Goal: Transaction & Acquisition: Purchase product/service

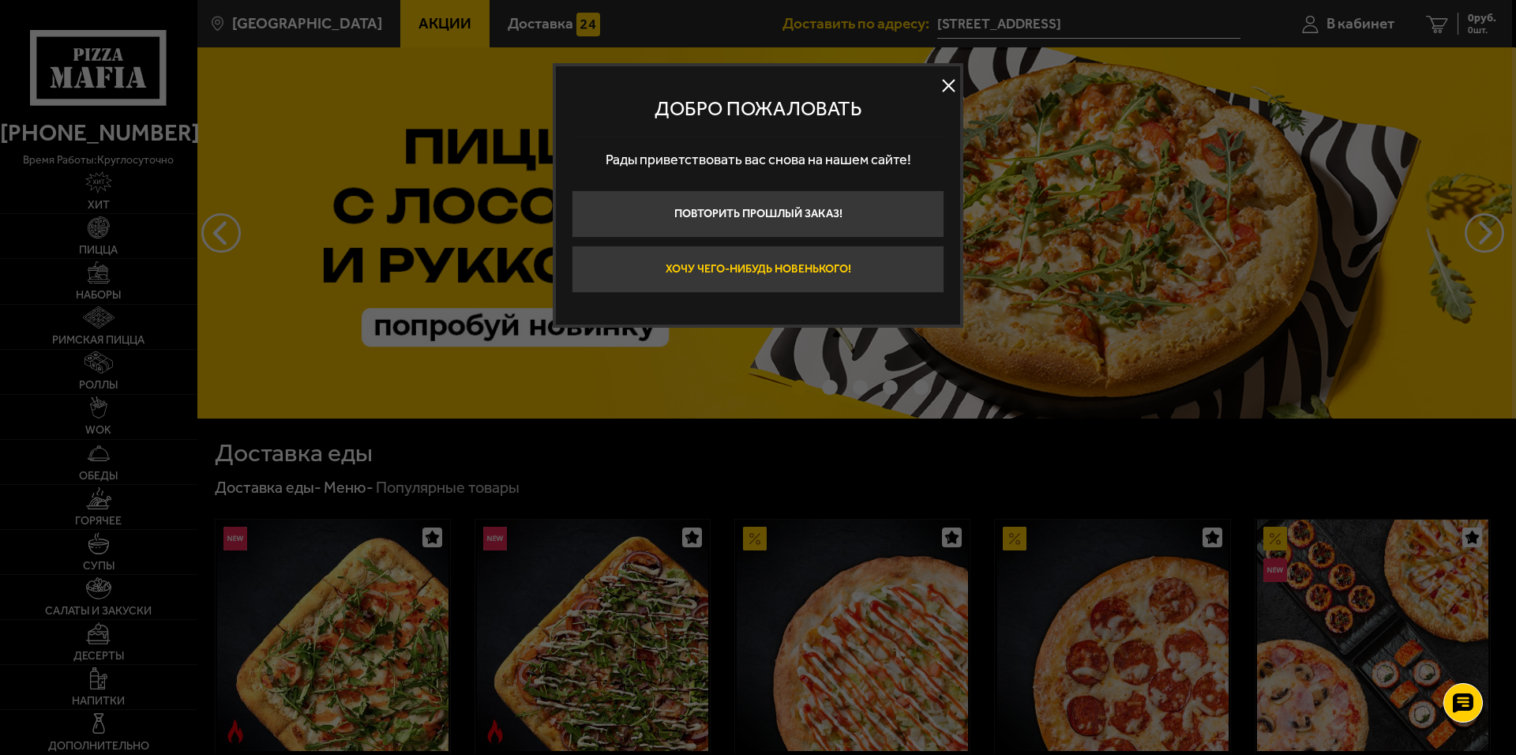
click at [771, 277] on button "Хочу чего-нибудь новенького!" at bounding box center [758, 269] width 373 height 47
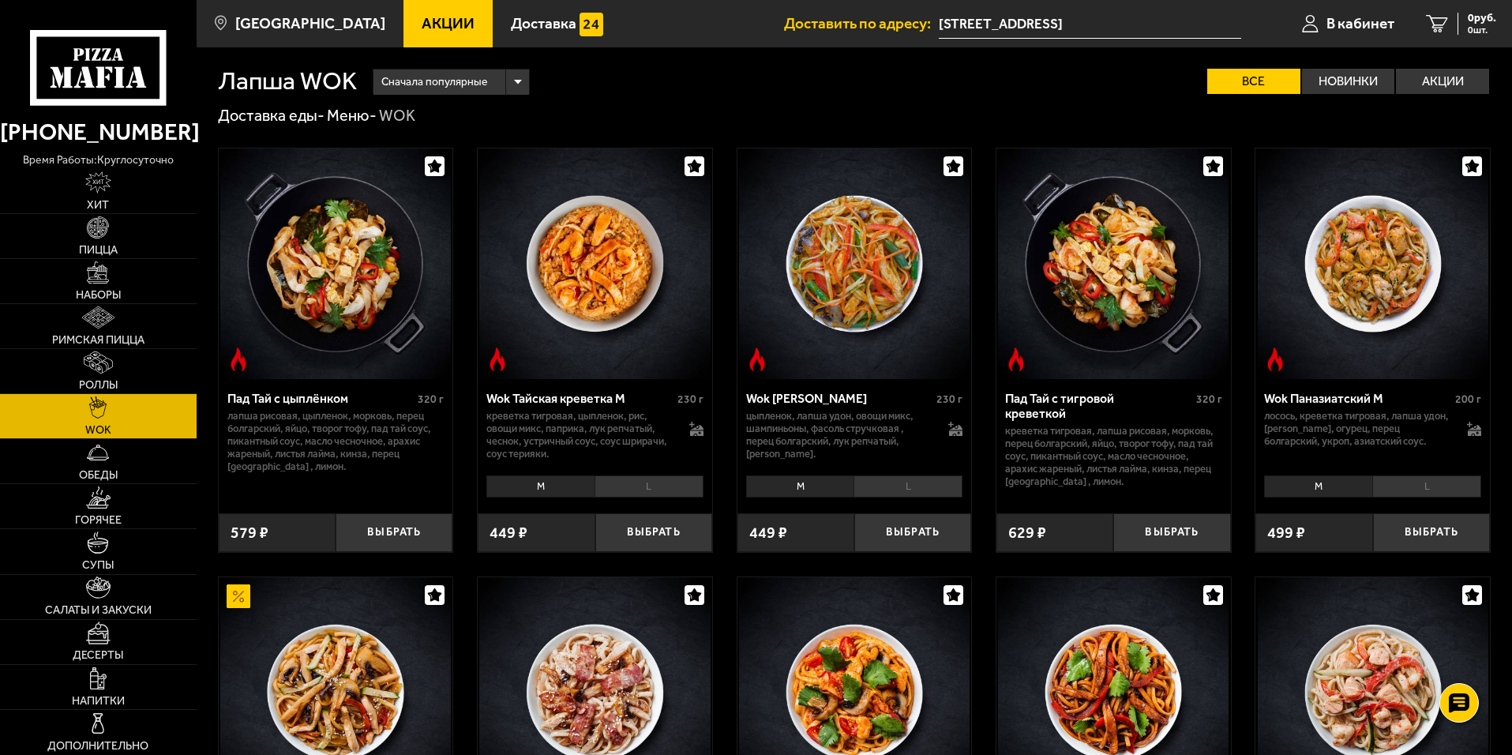
click at [1438, 68] on div "Лапша WOK Сначала популярные Все Новинки Акции Пожелания Острое блюдо шашлык из…" at bounding box center [854, 70] width 1273 height 47
click at [1436, 81] on label "Акции" at bounding box center [1442, 81] width 93 height 25
click at [0, 0] on input "Акции" at bounding box center [0, 0] width 0 height 0
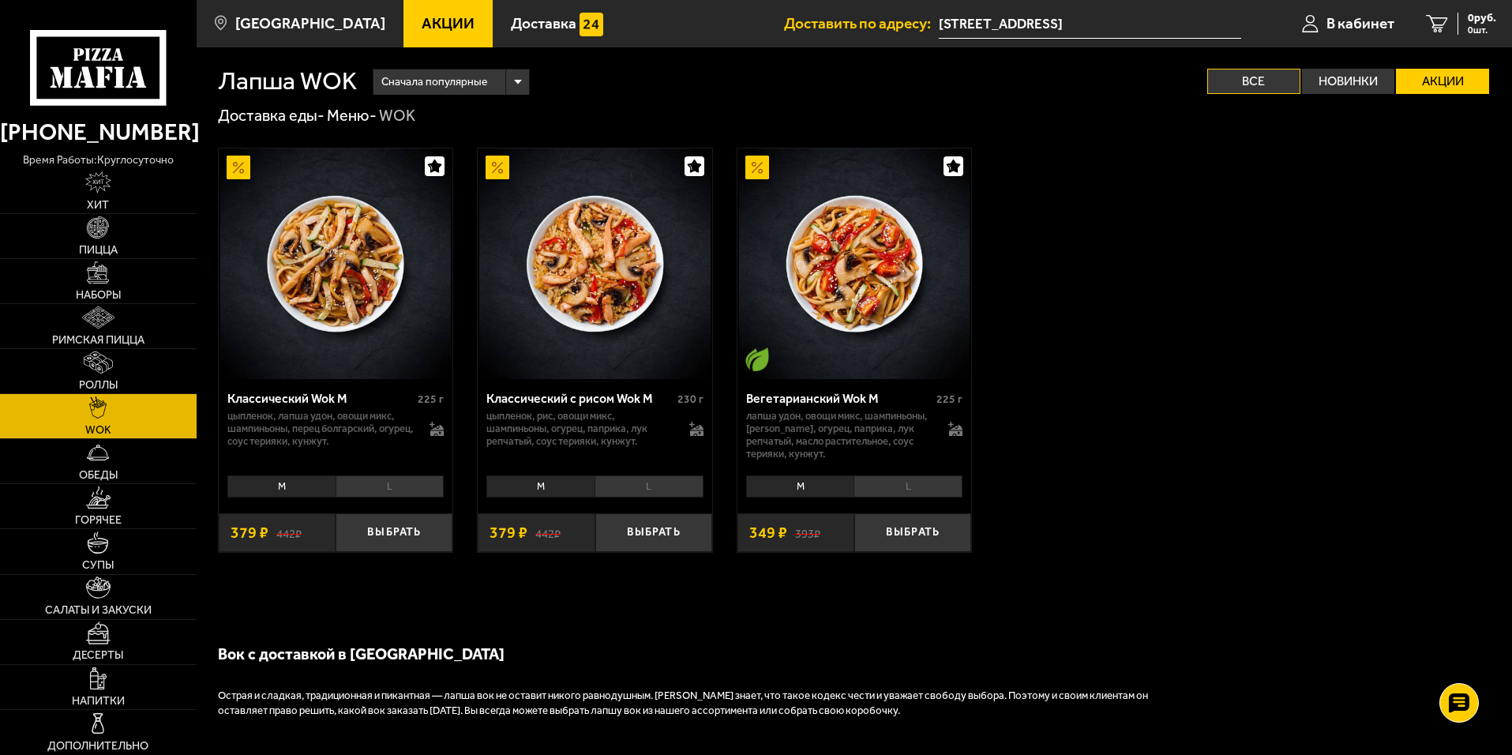
click at [1270, 80] on label "Все" at bounding box center [1253, 81] width 93 height 25
click at [0, 0] on input "Все" at bounding box center [0, 0] width 0 height 0
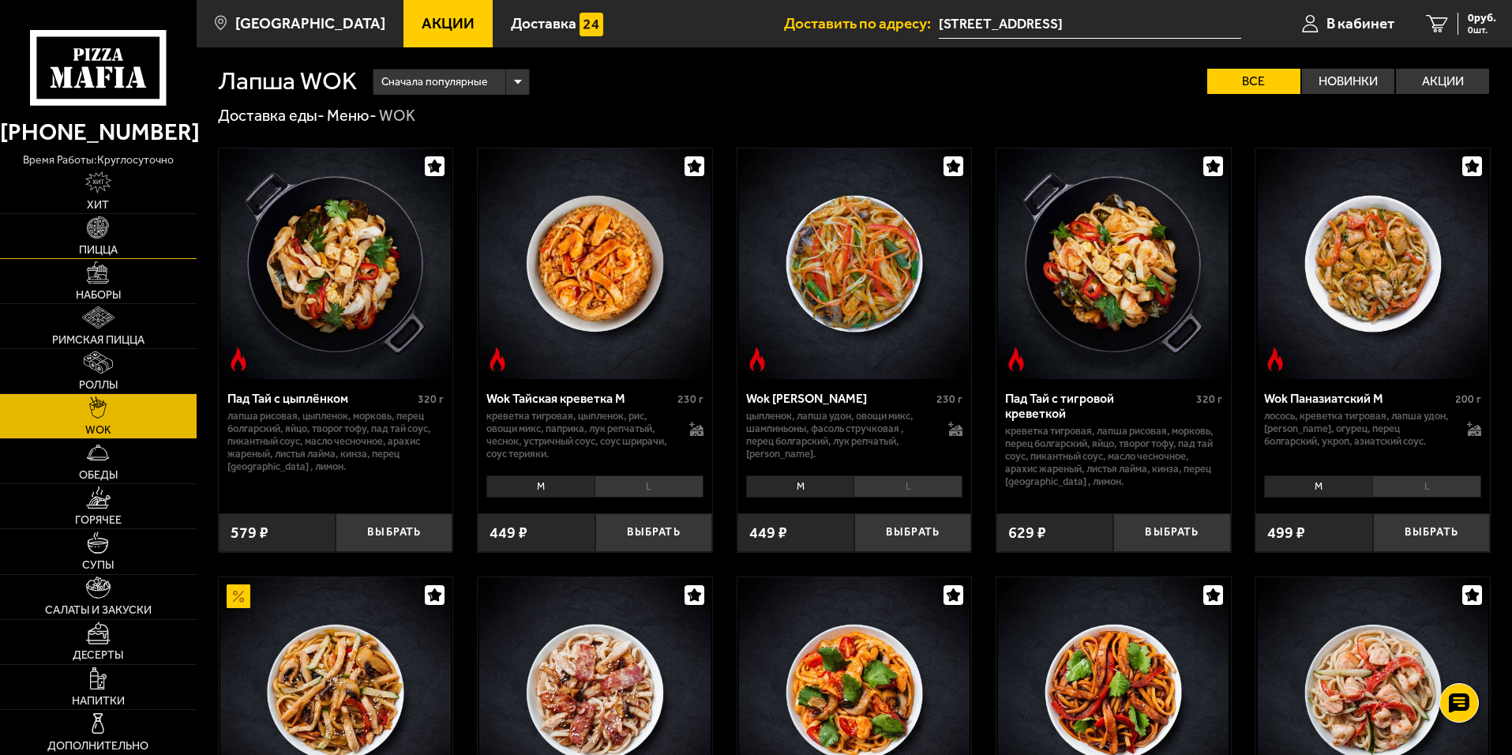
click at [94, 242] on link "Пицца" at bounding box center [98, 236] width 197 height 44
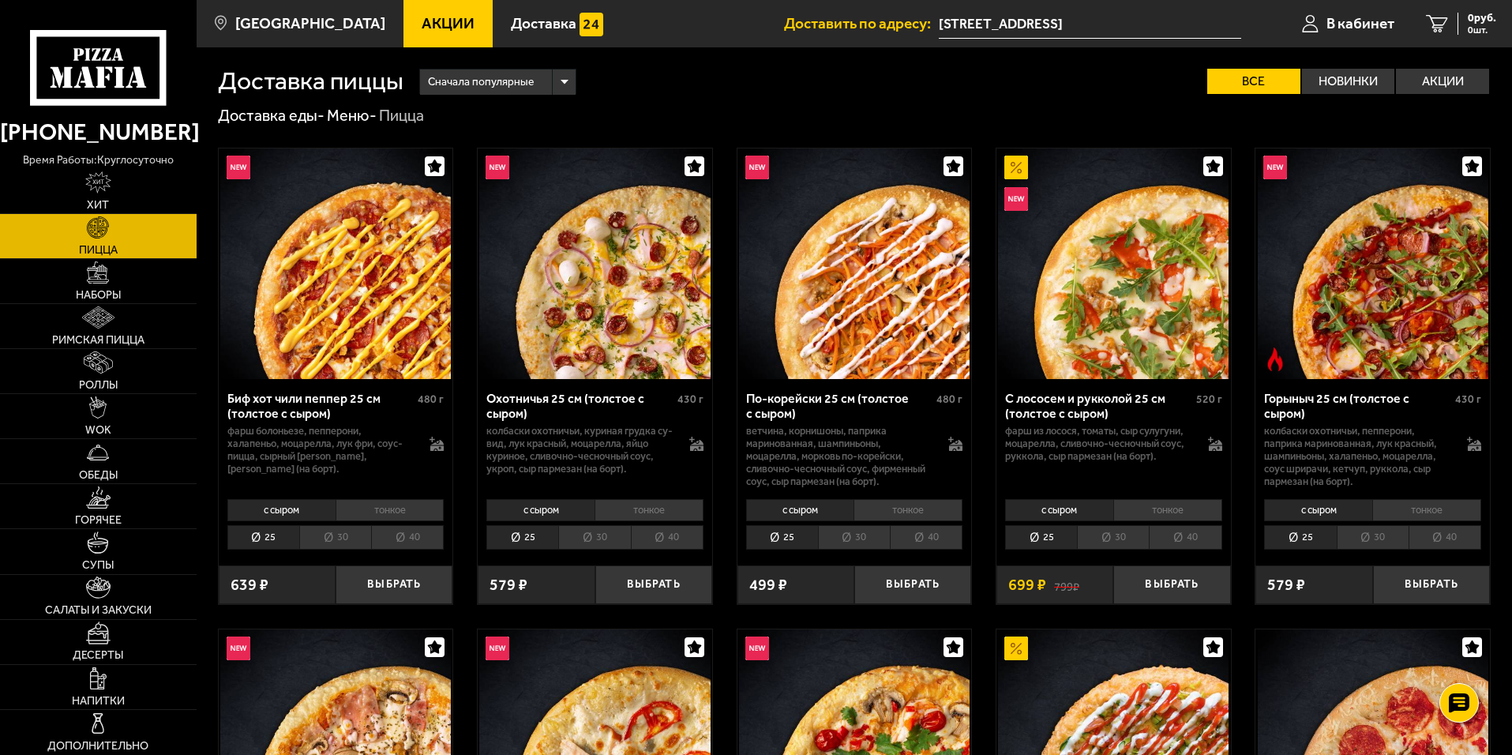
click at [141, 64] on icon at bounding box center [98, 67] width 136 height 75
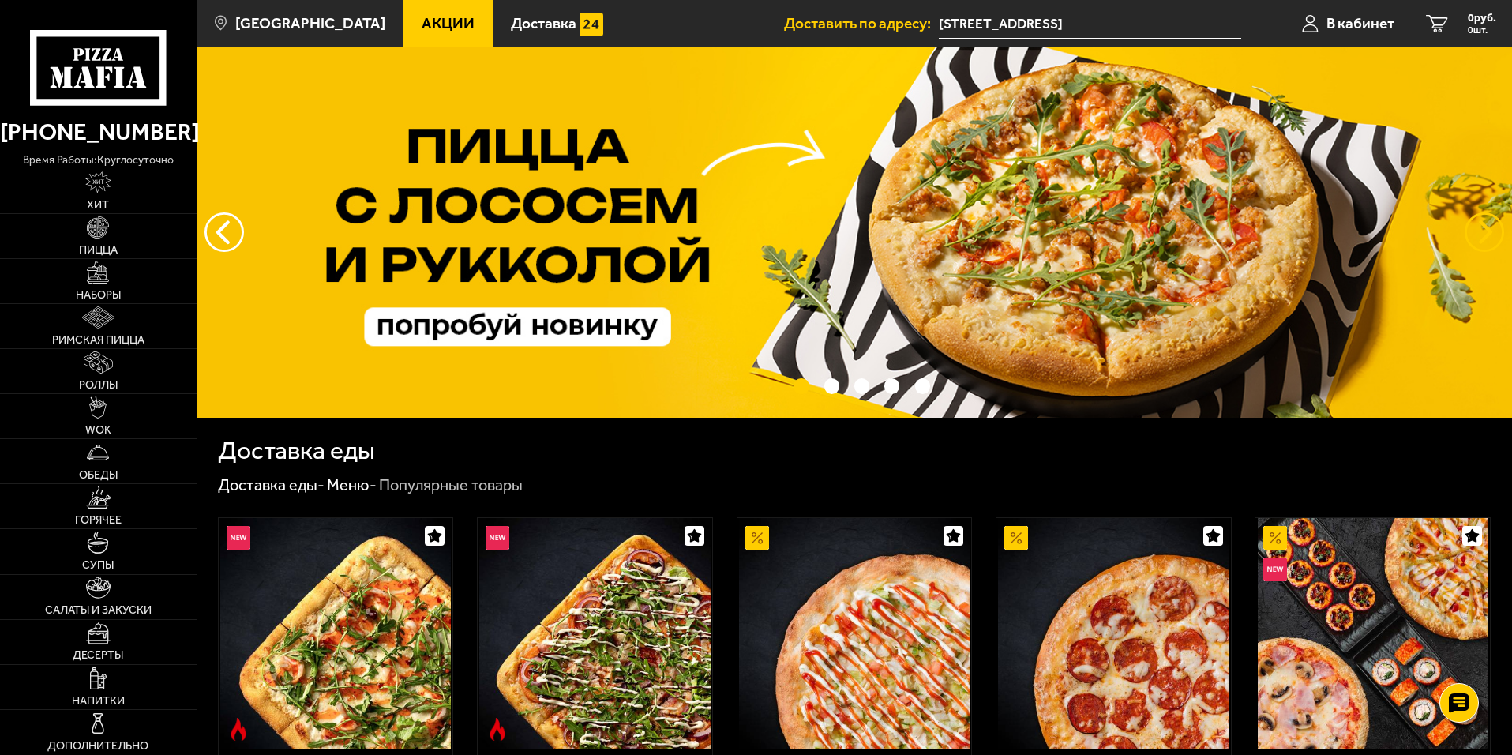
click at [1486, 240] on button "предыдущий" at bounding box center [1483, 231] width 39 height 39
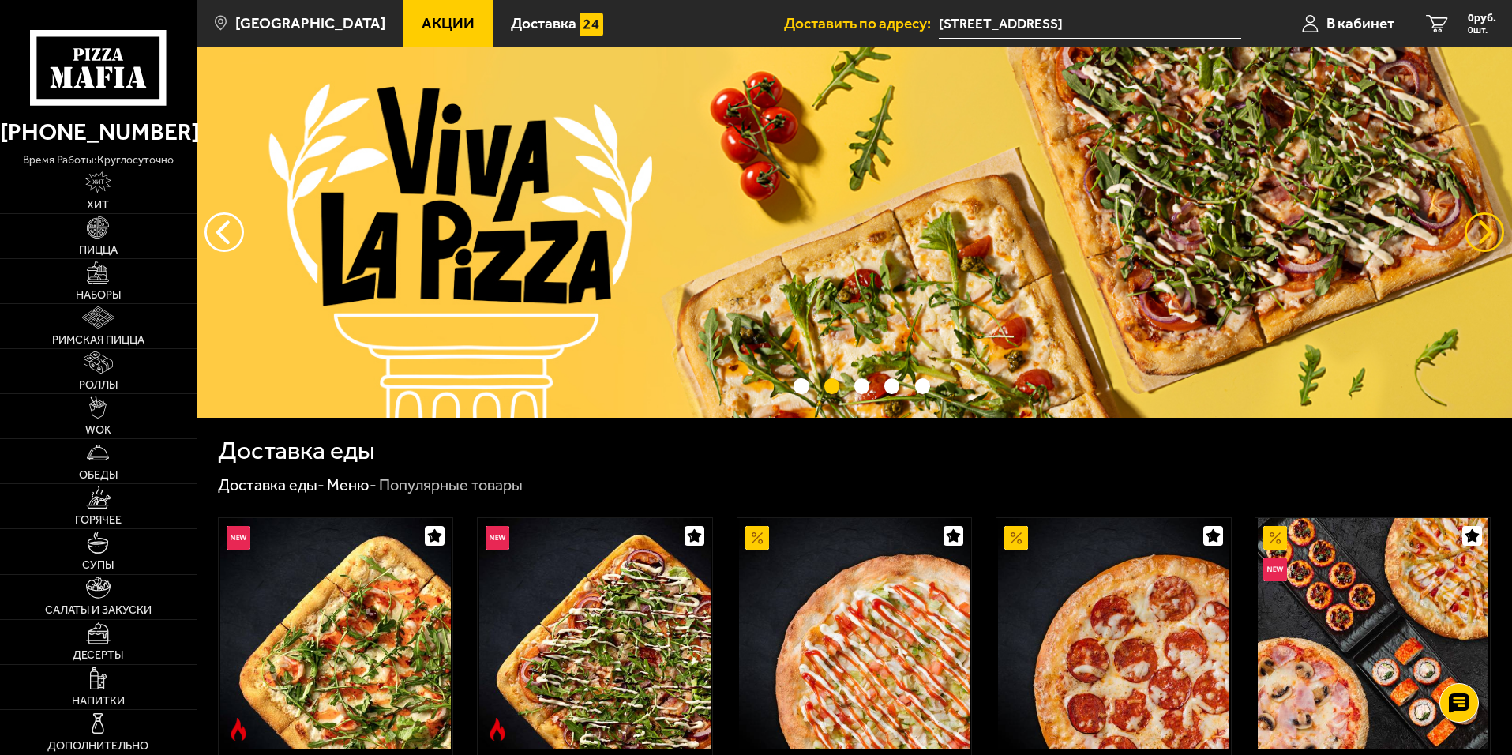
click at [1486, 240] on button "предыдущий" at bounding box center [1483, 231] width 39 height 39
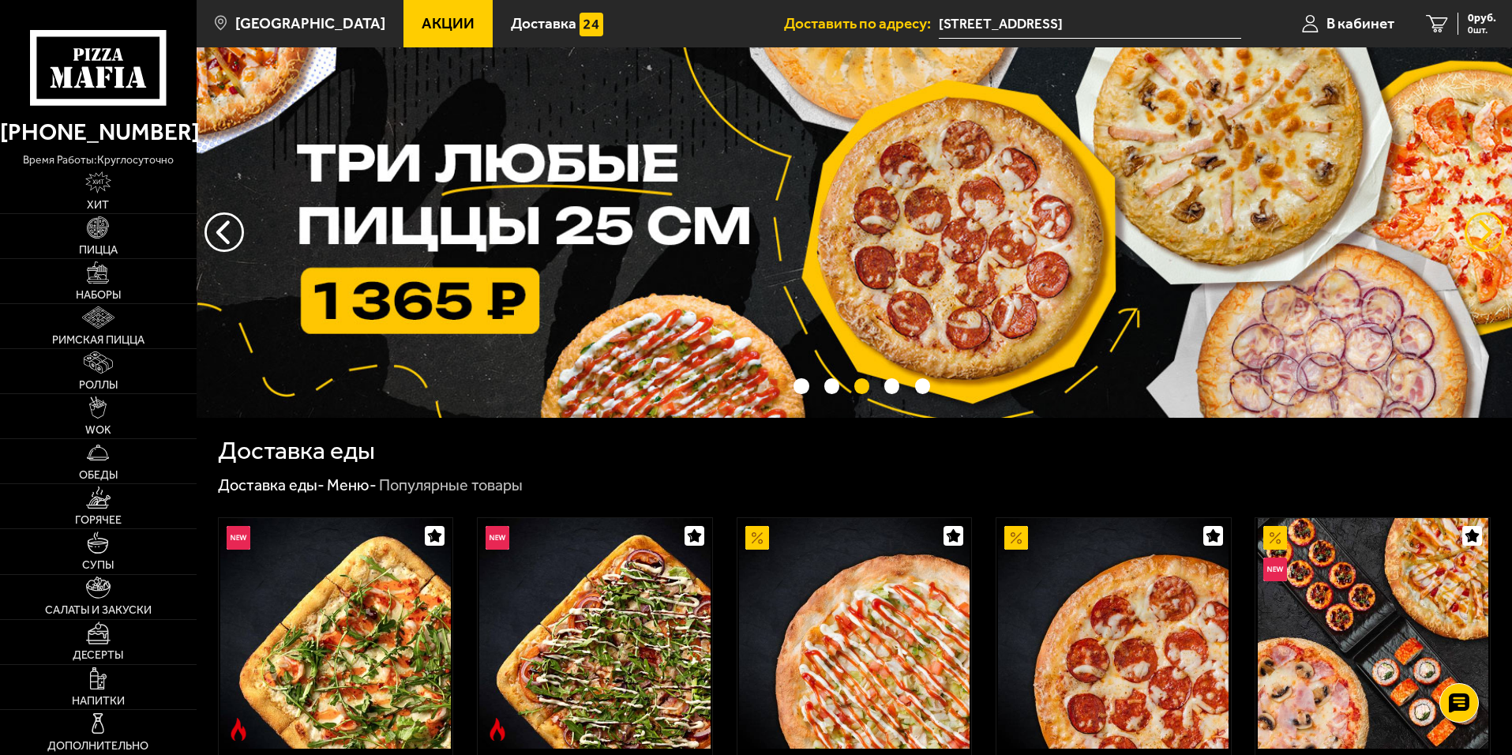
click at [1486, 239] on button "предыдущий" at bounding box center [1483, 231] width 39 height 39
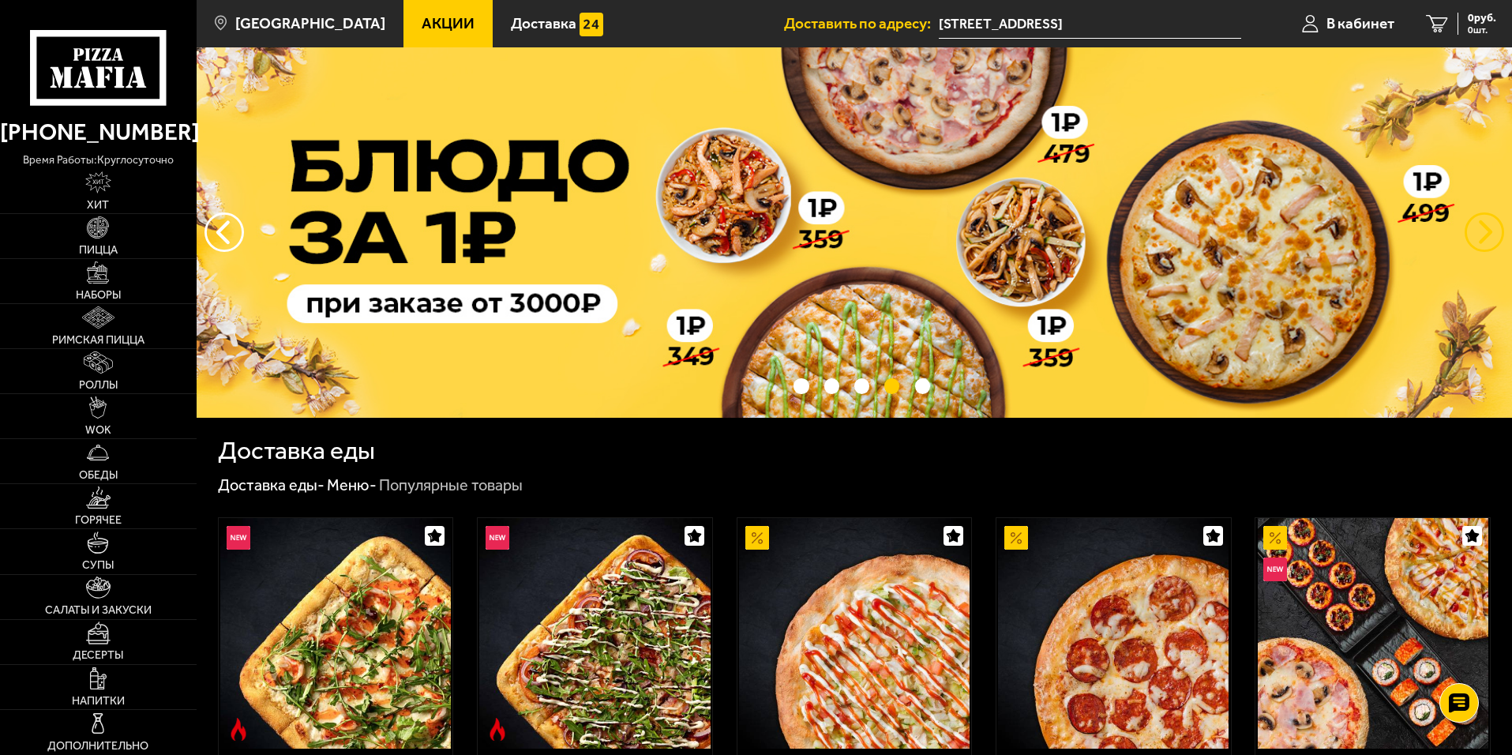
click at [1486, 239] on button "предыдущий" at bounding box center [1483, 231] width 39 height 39
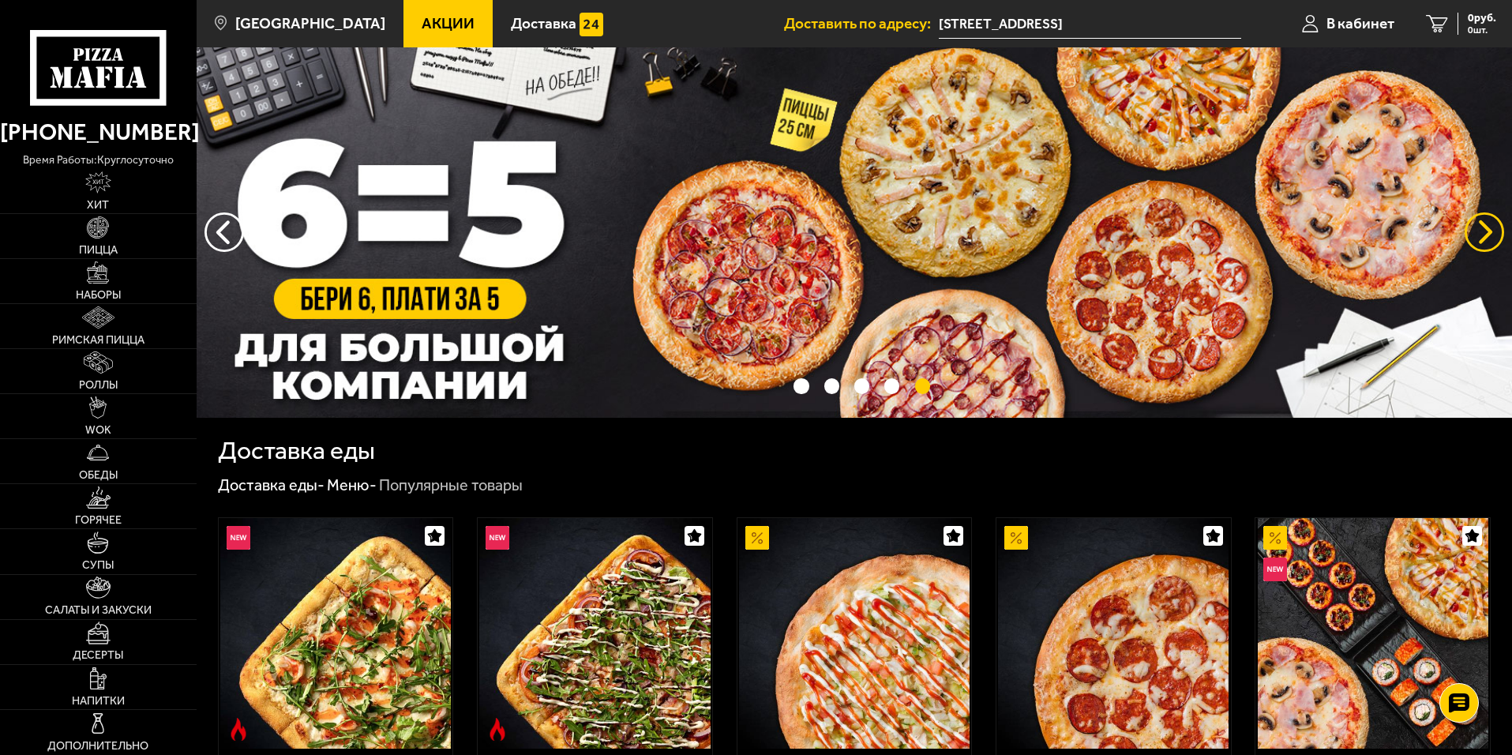
click at [1486, 239] on button "предыдущий" at bounding box center [1483, 231] width 39 height 39
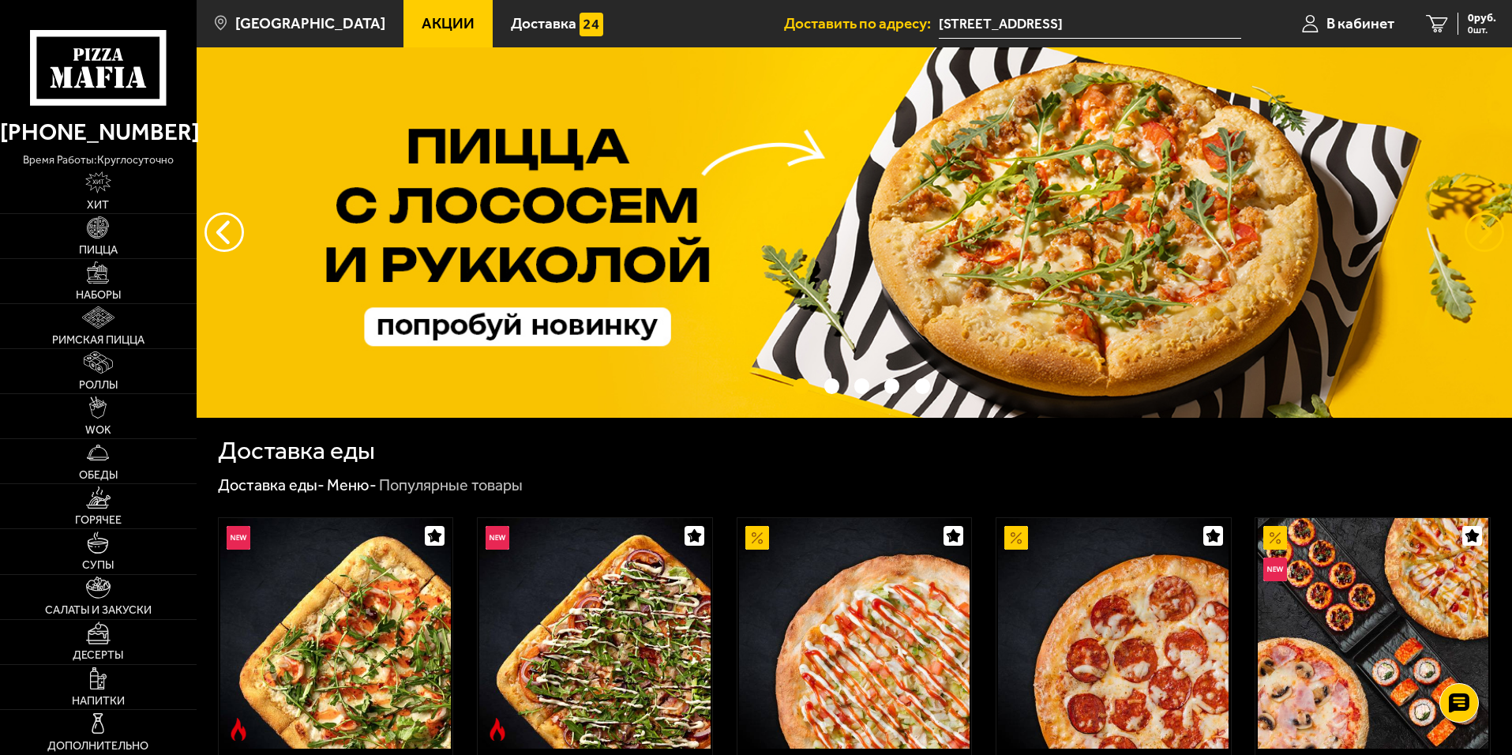
click at [1486, 239] on button "предыдущий" at bounding box center [1483, 231] width 39 height 39
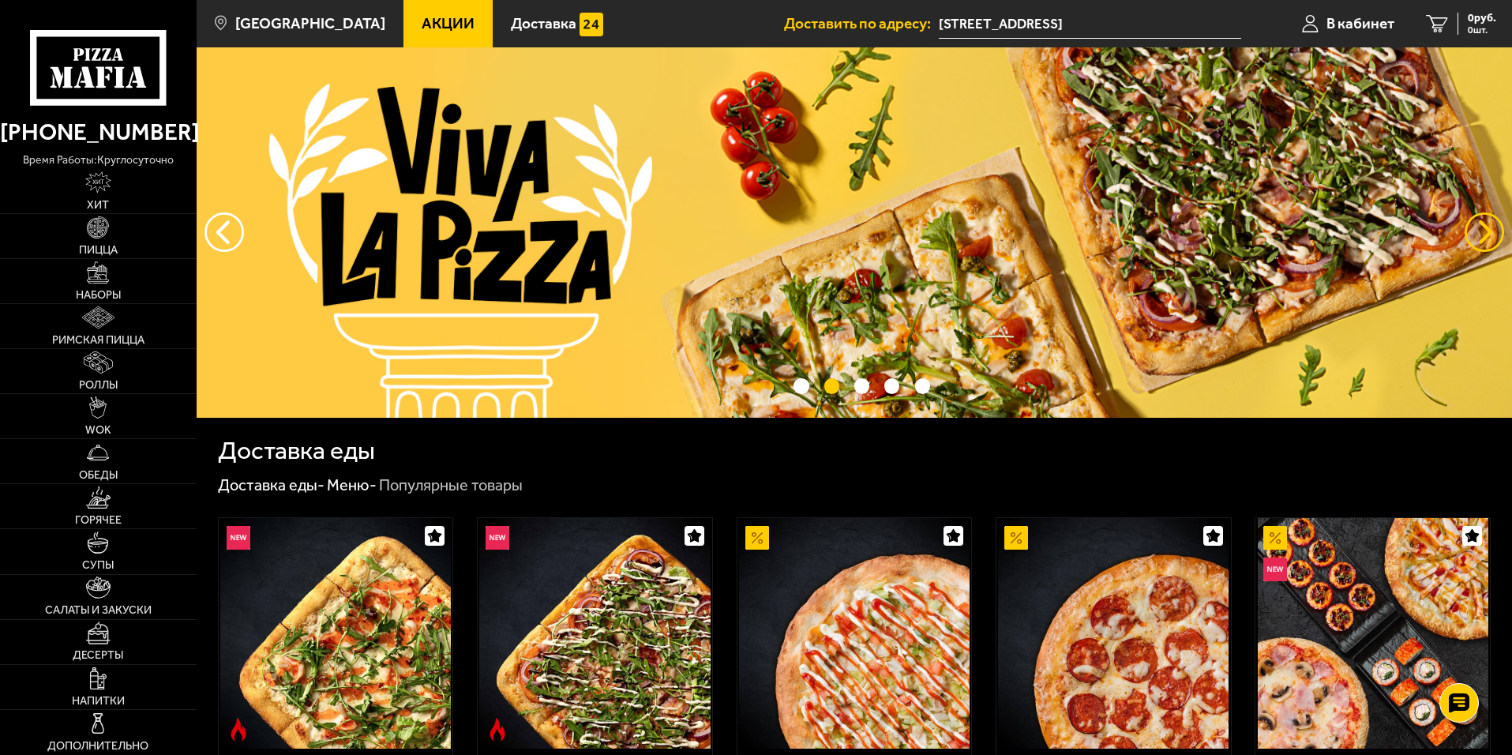
click at [1486, 239] on button "предыдущий" at bounding box center [1483, 231] width 39 height 39
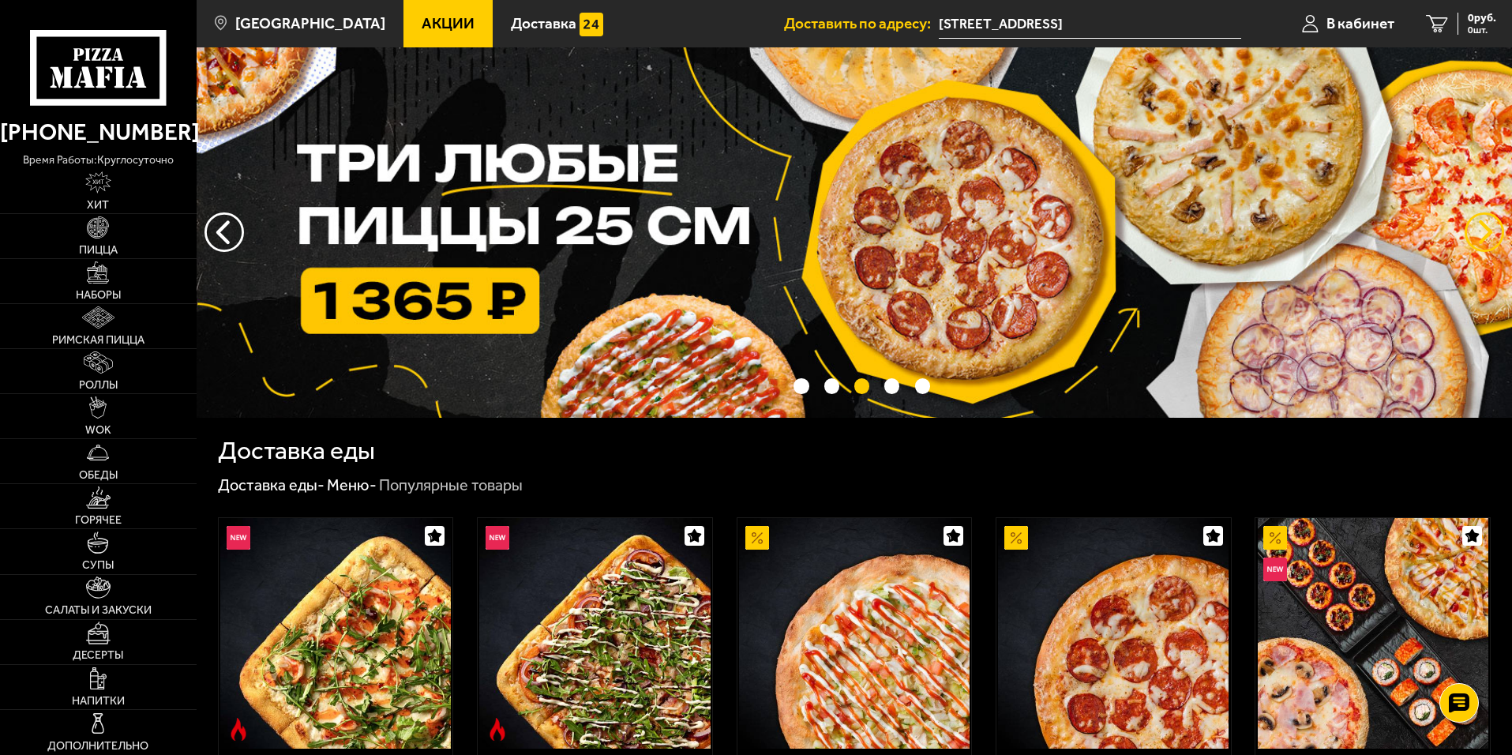
click at [1486, 239] on button "предыдущий" at bounding box center [1483, 231] width 39 height 39
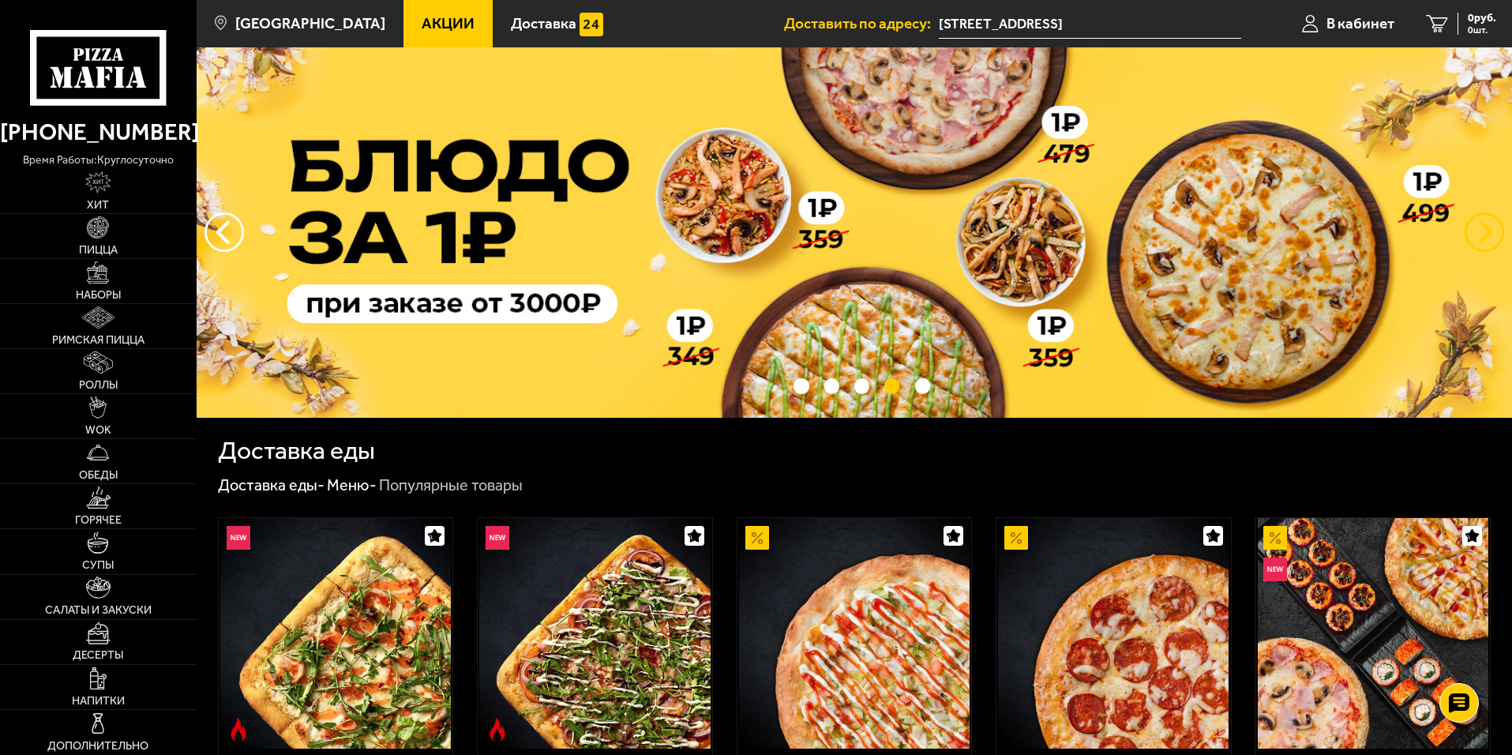
click at [1484, 246] on button "предыдущий" at bounding box center [1483, 231] width 39 height 39
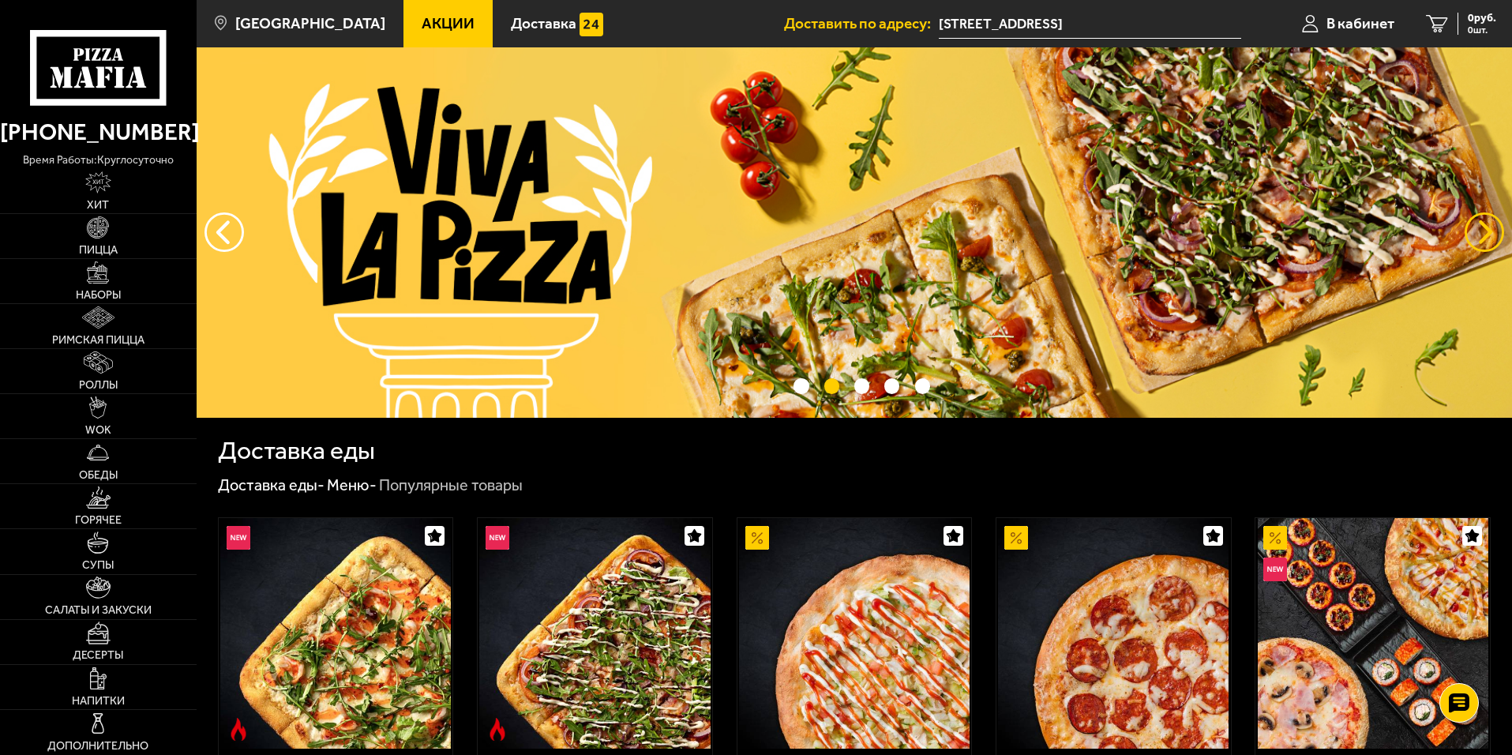
click at [1483, 223] on button "предыдущий" at bounding box center [1483, 231] width 39 height 39
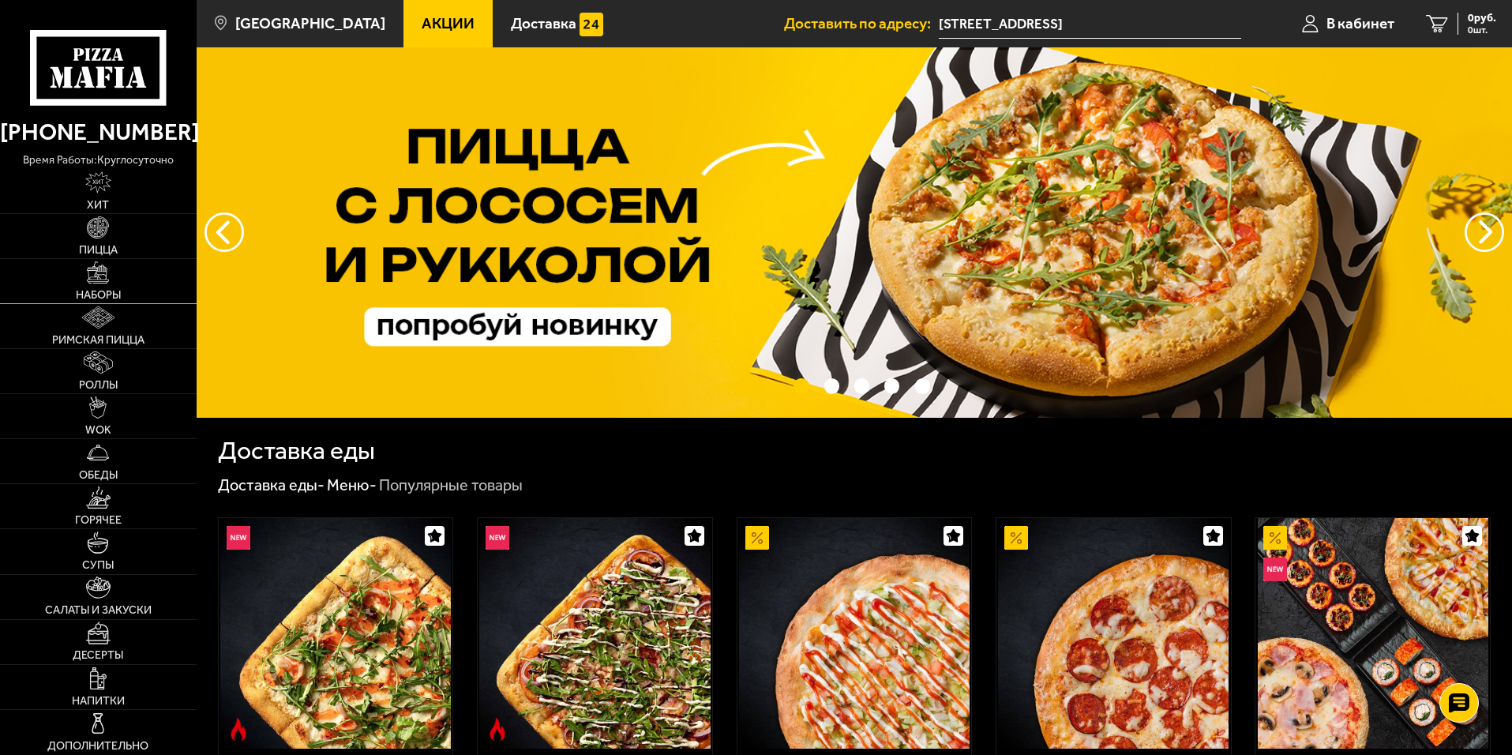
click at [103, 279] on img at bounding box center [98, 272] width 22 height 22
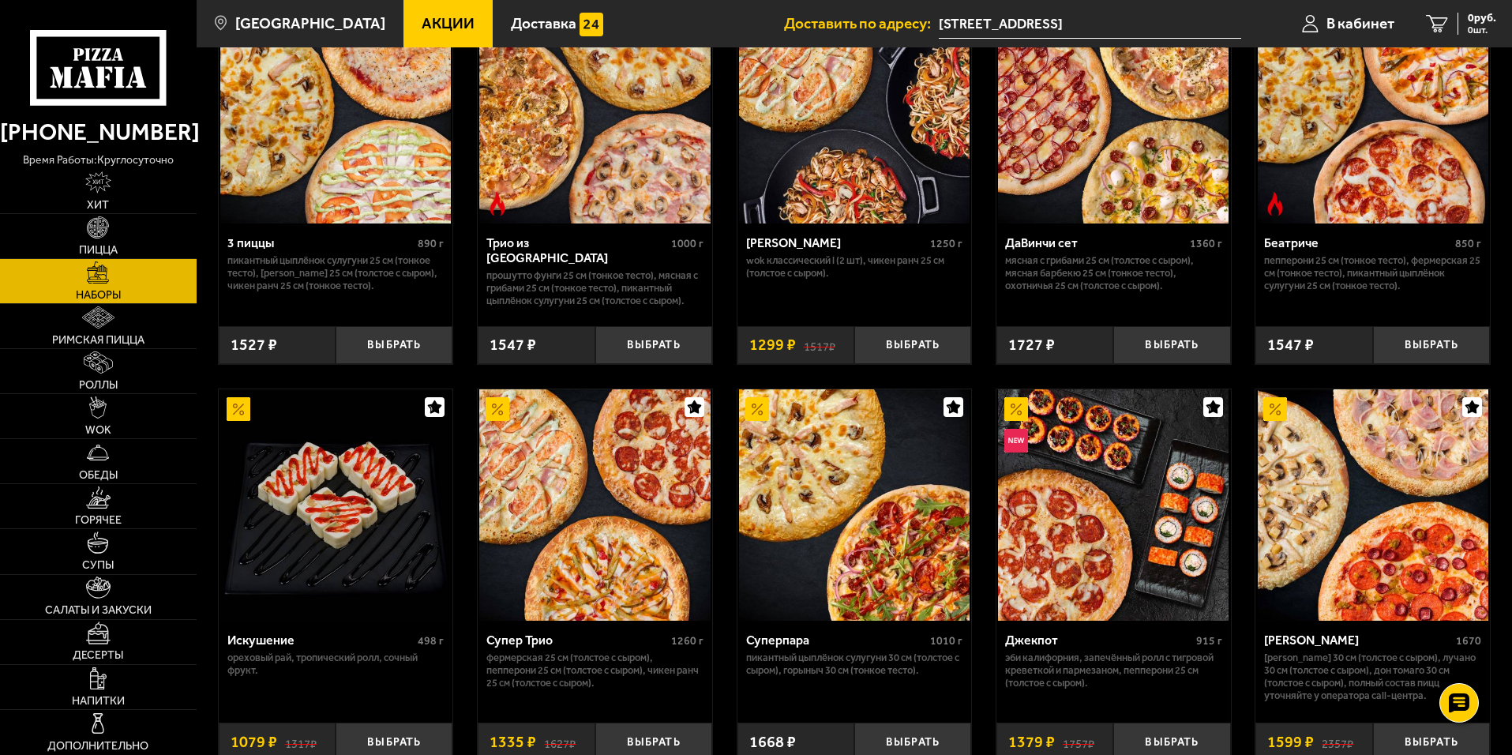
scroll to position [22, 0]
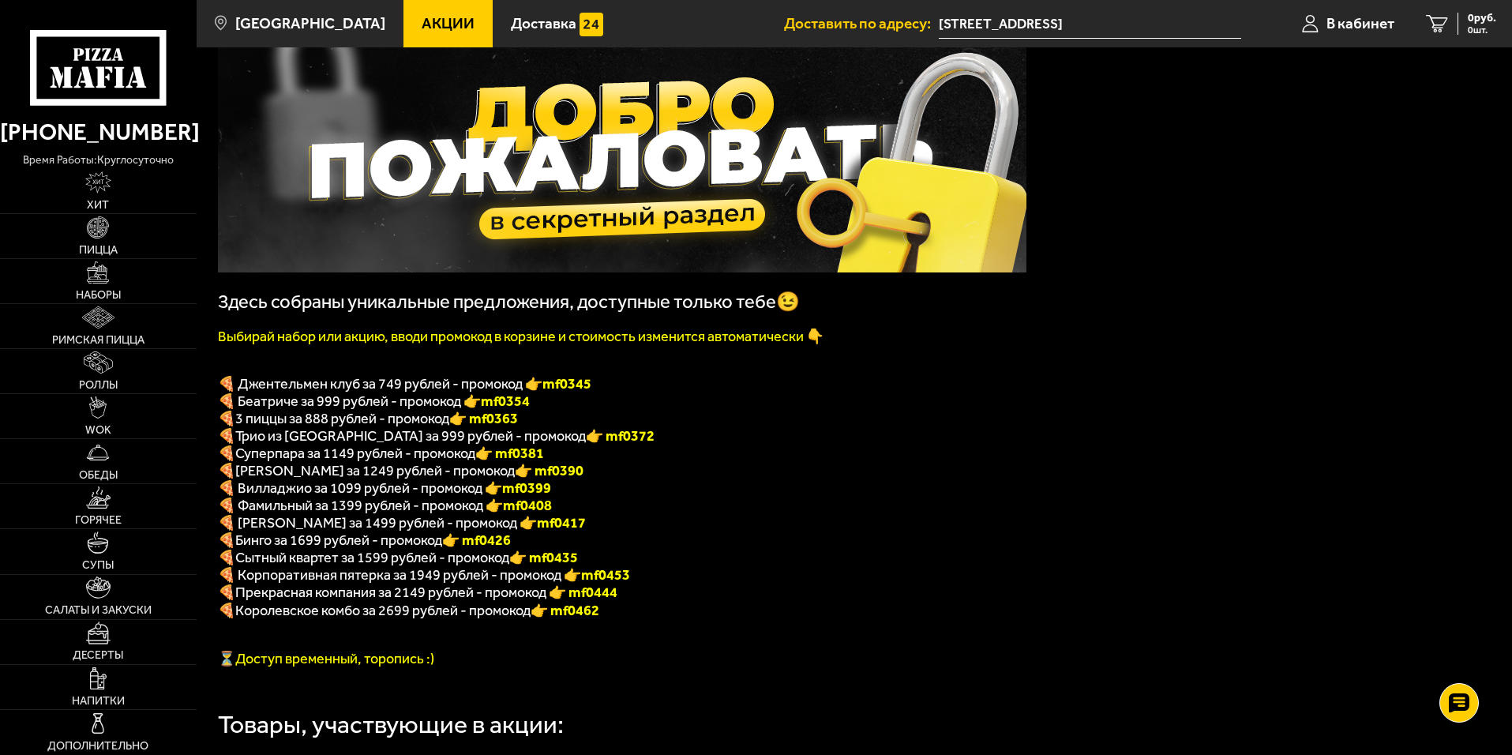
scroll to position [158, 0]
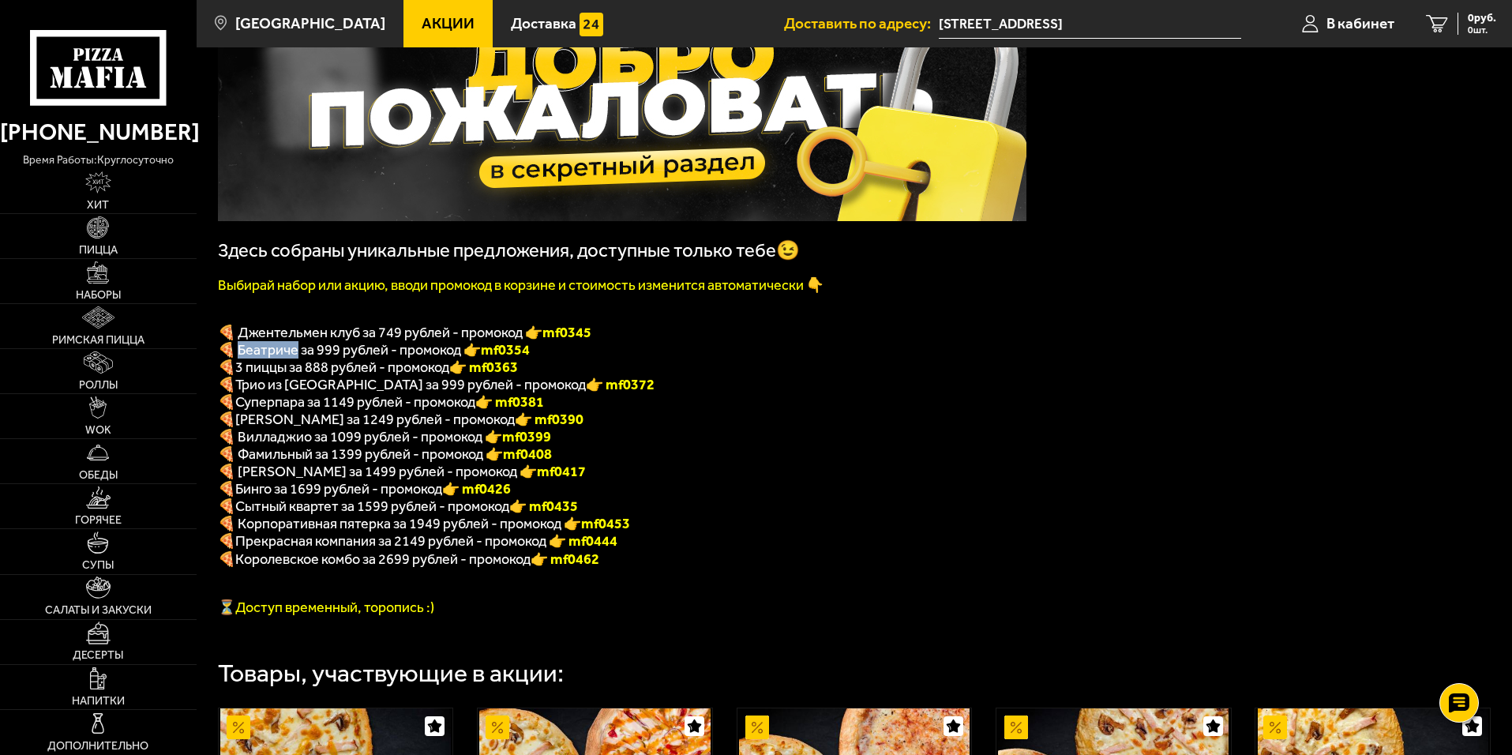
drag, startPoint x: 239, startPoint y: 362, endPoint x: 298, endPoint y: 359, distance: 59.3
click at [298, 358] on span "🍕 Беатриче за 999 рублей - промокод 👉 mf0354" at bounding box center [374, 349] width 312 height 17
copy span "еатриче"
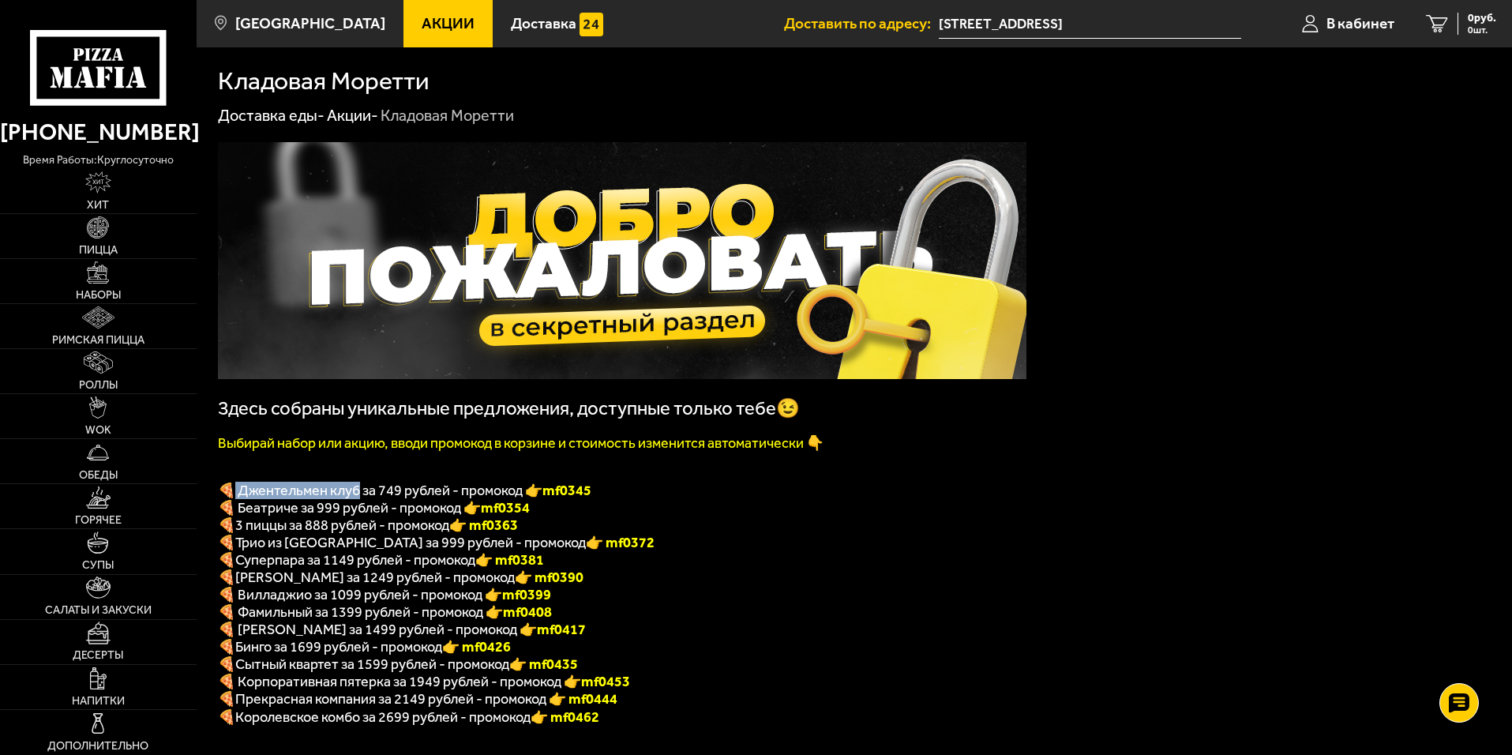
drag, startPoint x: 238, startPoint y: 494, endPoint x: 361, endPoint y: 498, distance: 123.2
click at [361, 498] on span "🍕 Джентельмен клуб за 749 рублей - промокод 👉 mf0345" at bounding box center [404, 490] width 373 height 17
copy span "Джентельмен клуб"
click at [1009, 654] on p "🍕 Бинго за 1699 рублей - промокод 👉 mf0426" at bounding box center [622, 646] width 808 height 17
drag, startPoint x: 308, startPoint y: 606, endPoint x: 239, endPoint y: 609, distance: 68.7
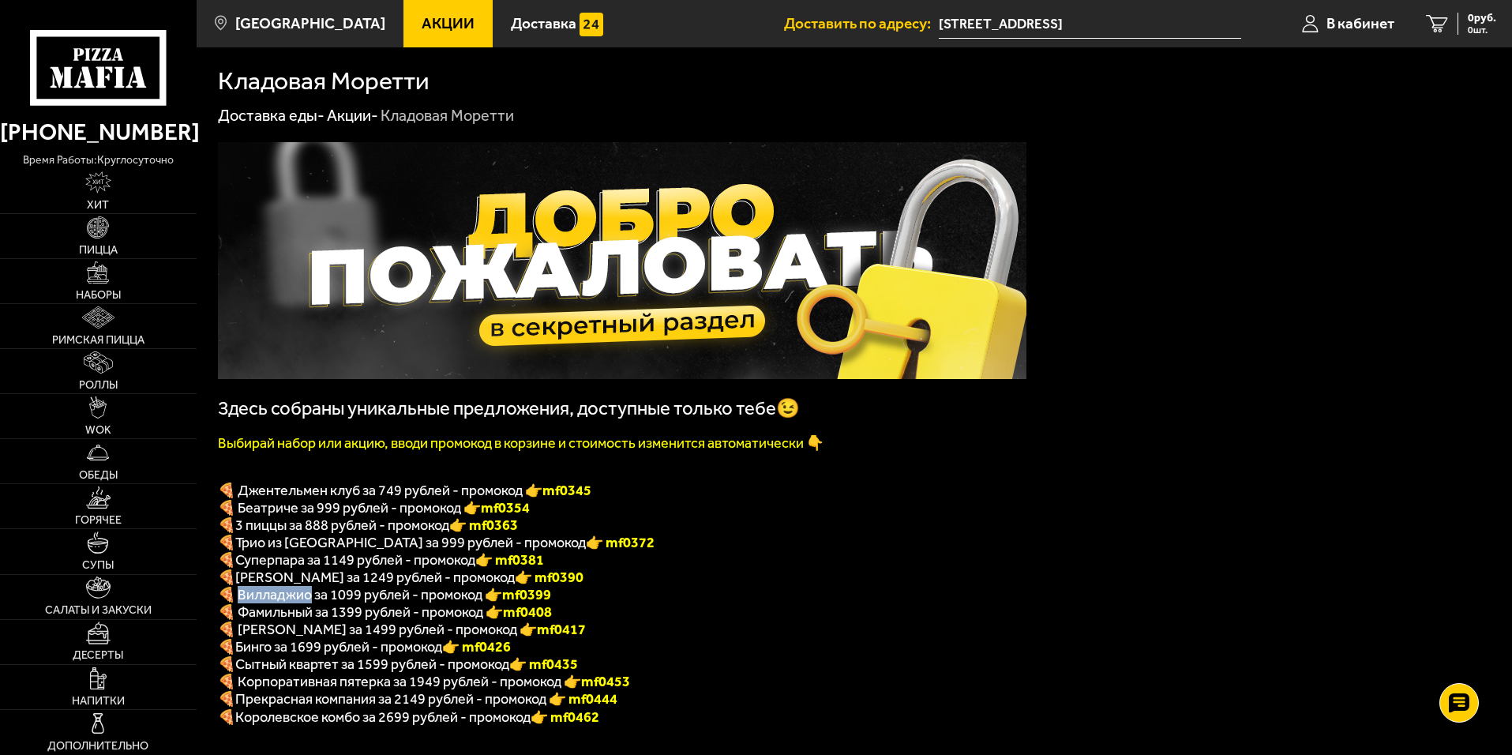
click at [239, 603] on span "🍕 Вилладжио за 1099 рублей - промокод 👉 mf0399" at bounding box center [384, 594] width 333 height 17
copy span "илладжио"
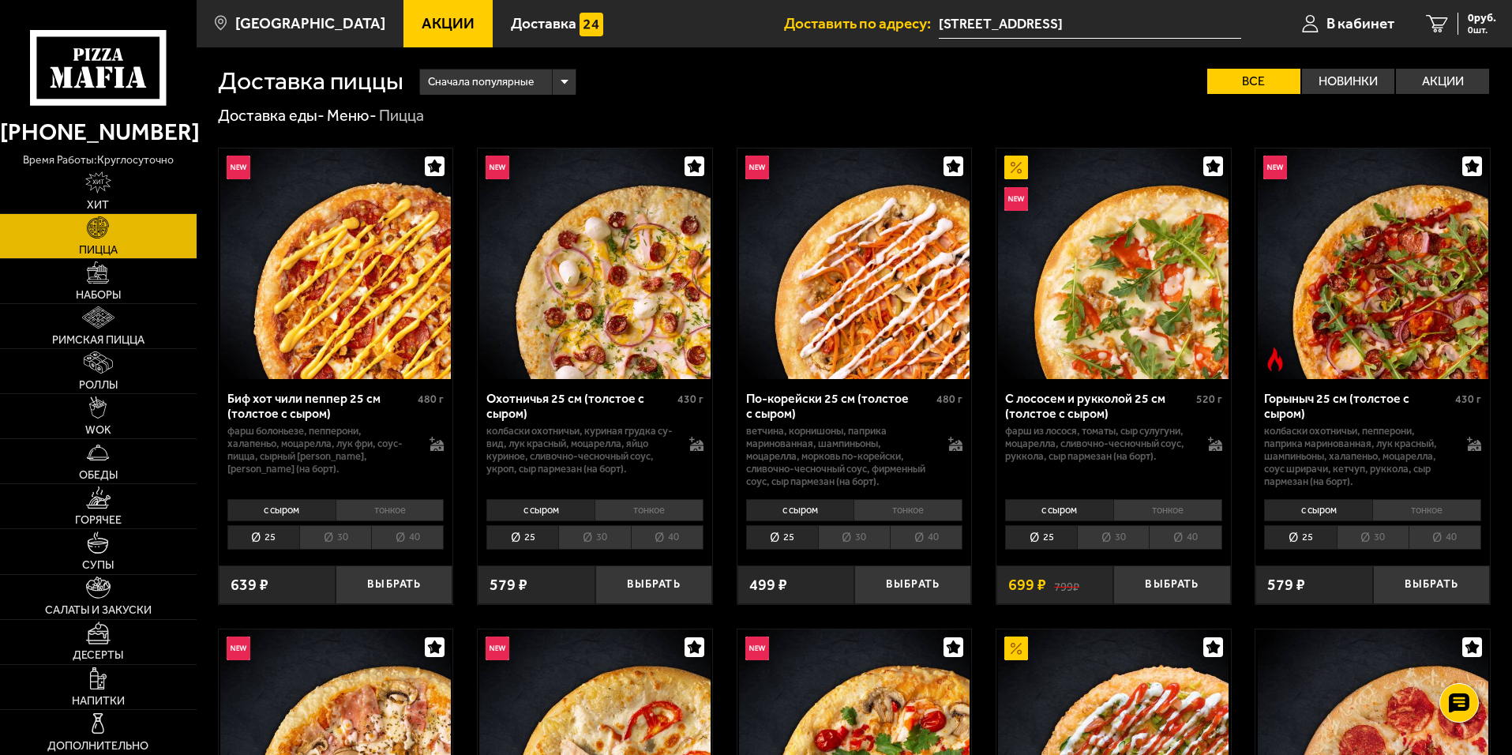
click at [868, 538] on li "30" at bounding box center [854, 537] width 72 height 24
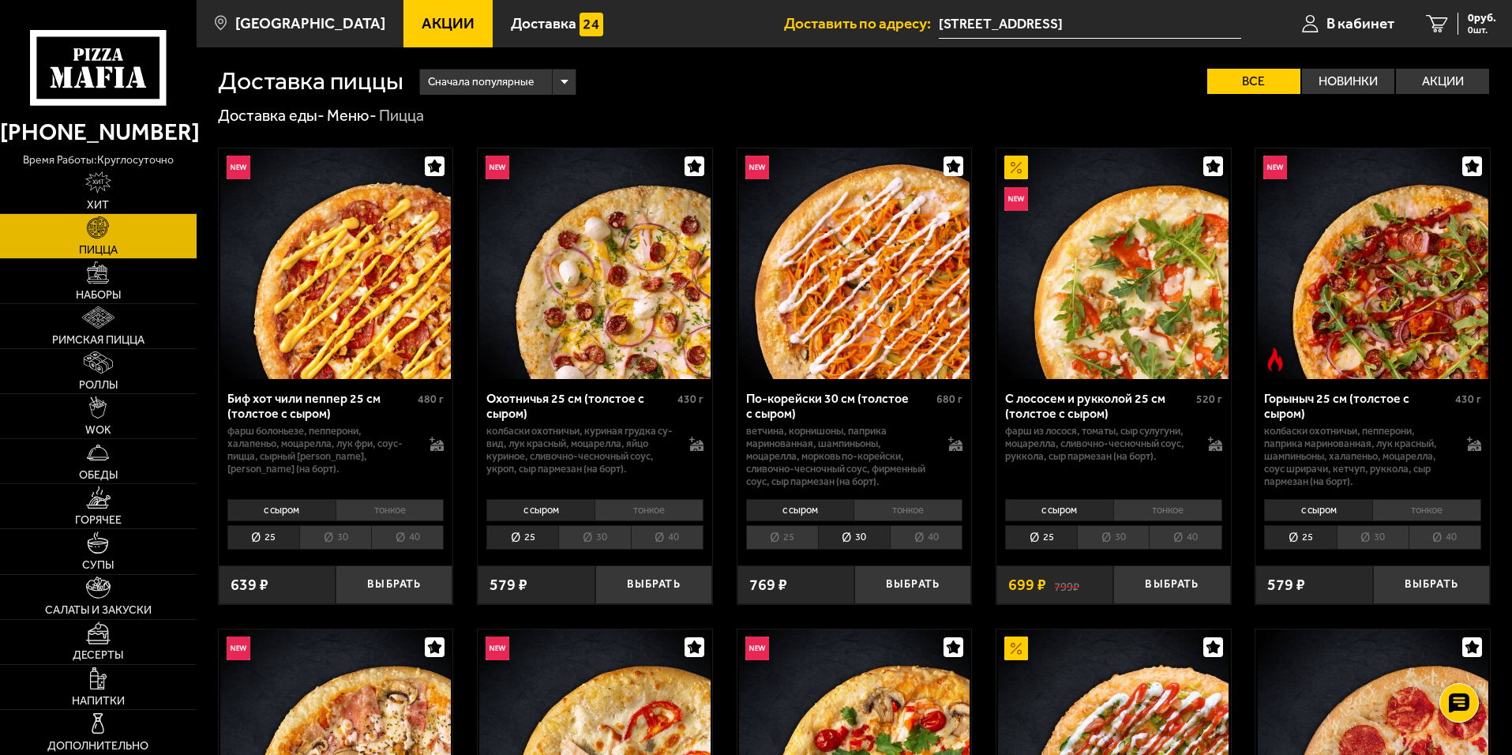
click at [783, 538] on li "25" at bounding box center [782, 537] width 72 height 24
